Goal: Find specific page/section: Find specific page/section

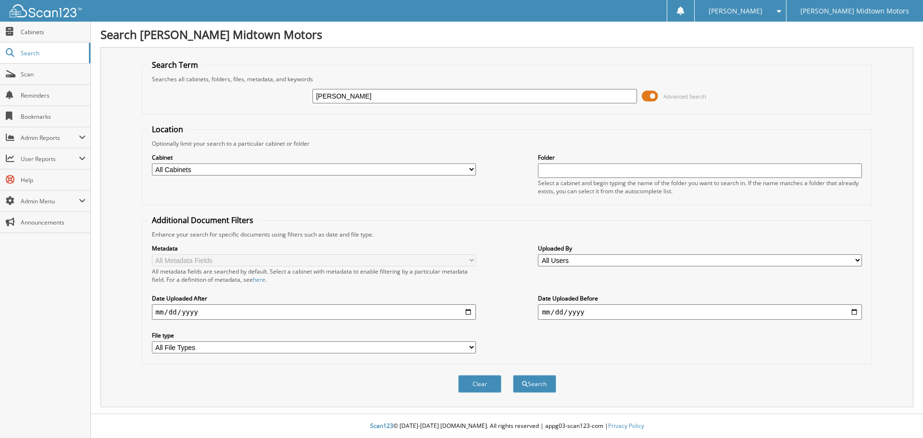
type input "[PERSON_NAME]"
click at [513, 375] on button "Search" at bounding box center [534, 384] width 43 height 18
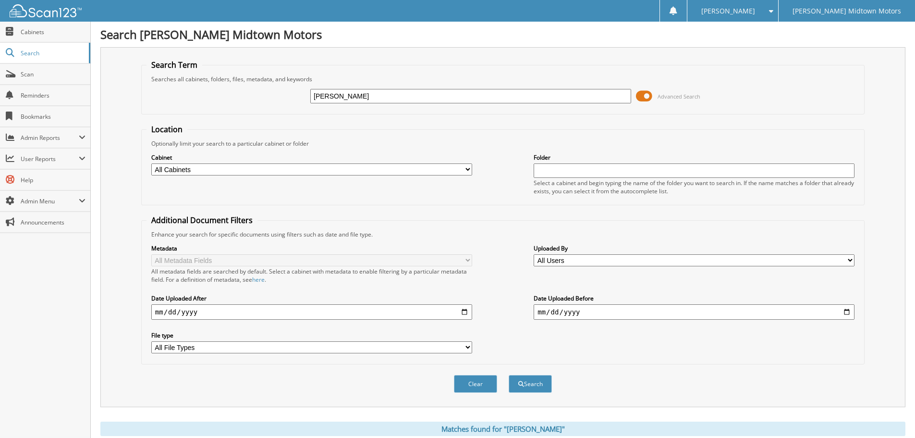
click at [470, 170] on select "All Cabinets 1945 MARKET LLC 2018 PAYABLES 2019 PAYABLES 2020 DEPOSIT/CREDIT CA…" at bounding box center [311, 169] width 321 height 12
select select "8022"
click at [151, 163] on select "All Cabinets 1945 MARKET LLC 2018 PAYABLES 2019 PAYABLES 2020 DEPOSIT/CREDIT CA…" at bounding box center [311, 169] width 321 height 12
click at [533, 380] on button "Search" at bounding box center [530, 384] width 43 height 18
